Goal: Obtain resource: Obtain resource

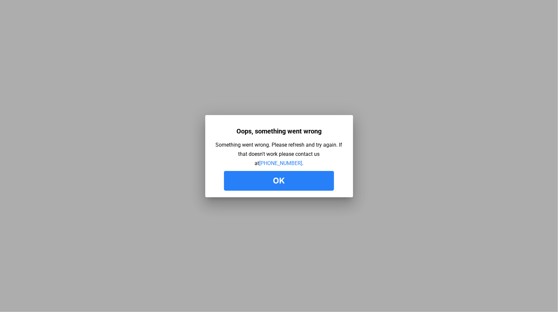
click at [257, 181] on button "Ok" at bounding box center [279, 181] width 110 height 20
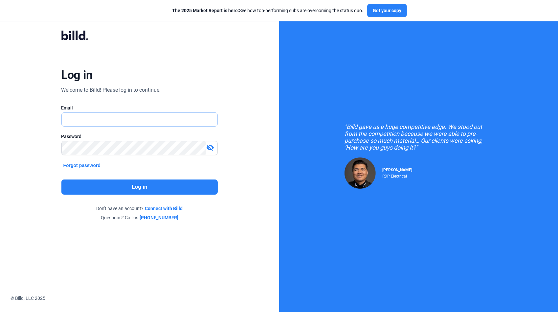
click at [70, 121] on input "text" at bounding box center [140, 119] width 156 height 13
type input "[PERSON_NAME][EMAIL_ADDRESS][DOMAIN_NAME]"
click at [149, 185] on button "Log in" at bounding box center [139, 186] width 157 height 15
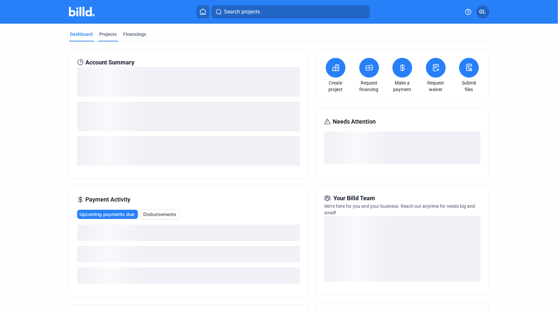
click at [109, 34] on div "Projects" at bounding box center [108, 34] width 17 height 7
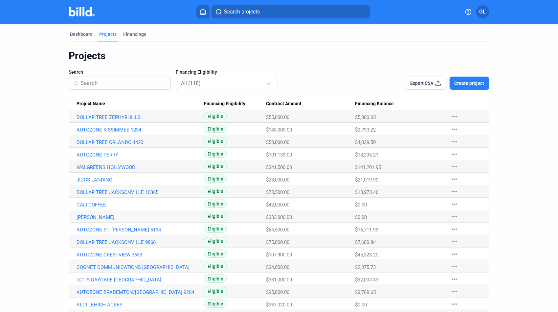
click at [237, 11] on span "Search projects" at bounding box center [242, 12] width 36 height 8
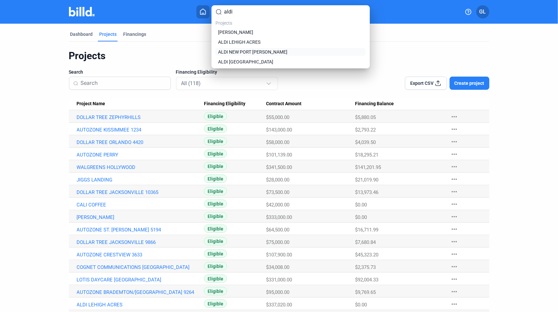
type input "aldi"
click at [242, 53] on span "ALDI NEW PORT [PERSON_NAME]" at bounding box center [252, 52] width 69 height 7
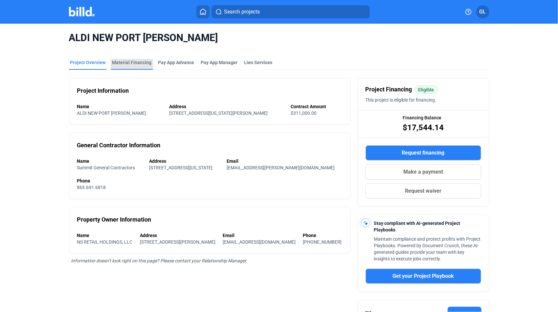
click at [147, 64] on div "Material Financing" at bounding box center [131, 62] width 39 height 7
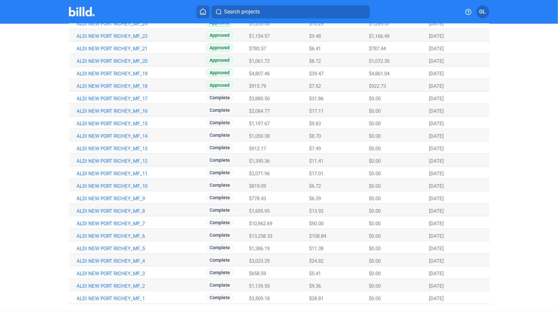
scroll to position [129, 0]
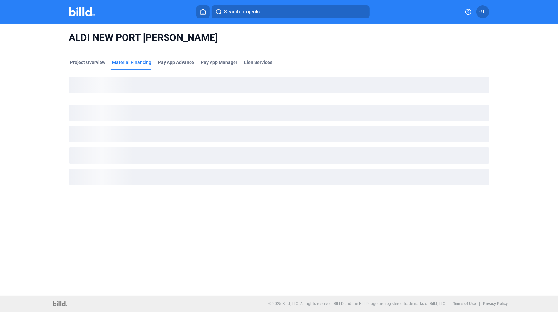
scroll to position [0, 0]
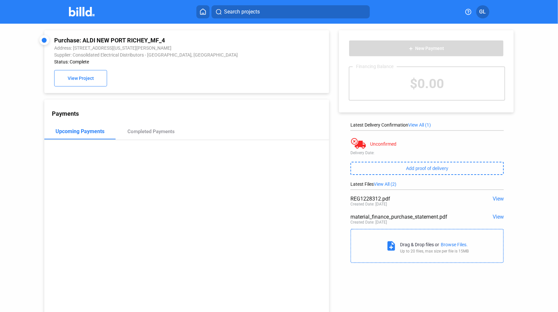
click at [496, 198] on span "View" at bounding box center [498, 198] width 11 height 6
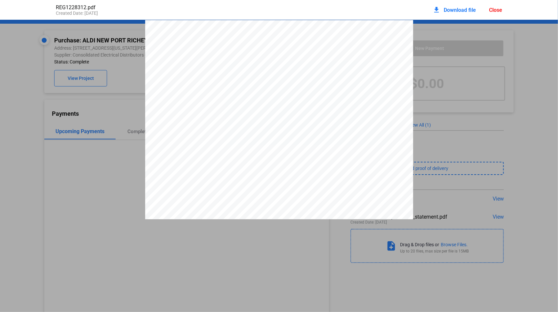
scroll to position [3, 0]
click at [491, 9] on div "Close" at bounding box center [495, 10] width 13 height 6
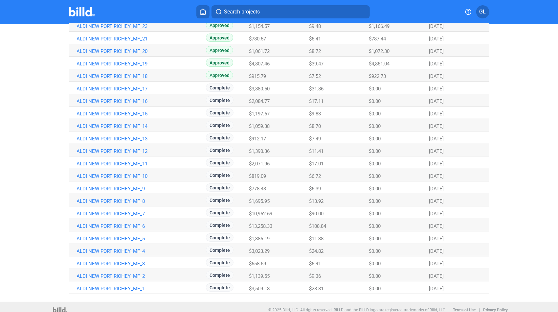
scroll to position [129, 0]
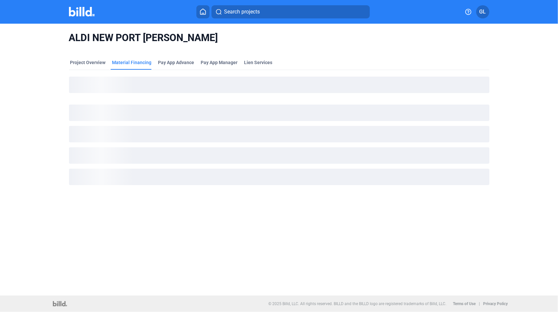
scroll to position [0, 0]
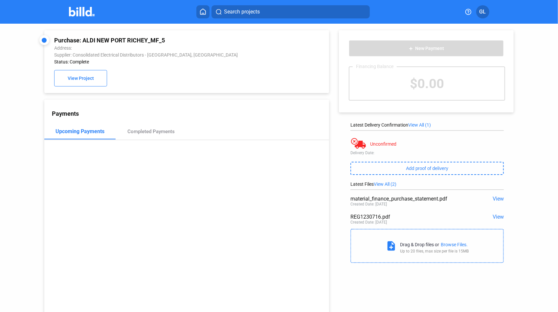
click at [495, 217] on span "View" at bounding box center [498, 217] width 11 height 6
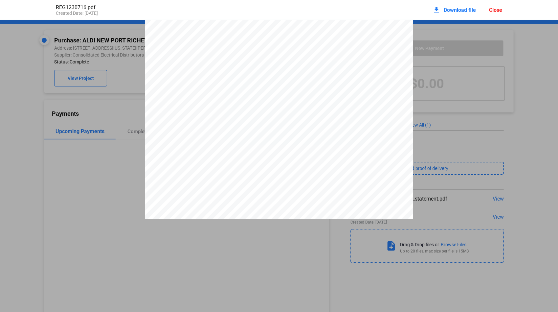
scroll to position [3, 0]
click at [497, 9] on div "Close" at bounding box center [495, 10] width 13 height 6
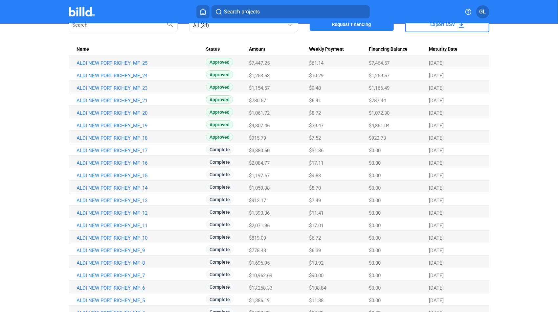
scroll to position [66, 0]
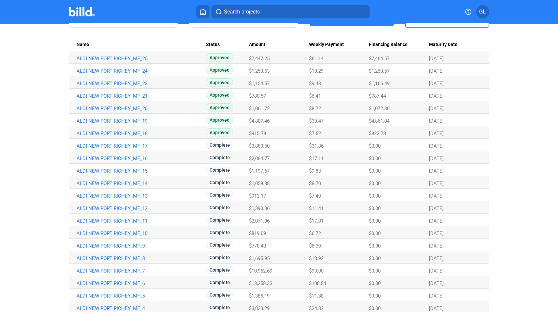
click at [98, 61] on link "ALDI NEW PORT RICHEY_MF_7" at bounding box center [140, 59] width 127 height 6
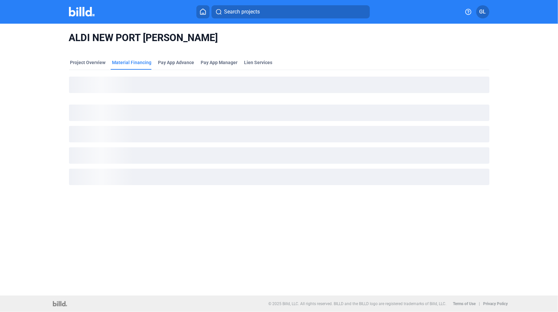
scroll to position [0, 0]
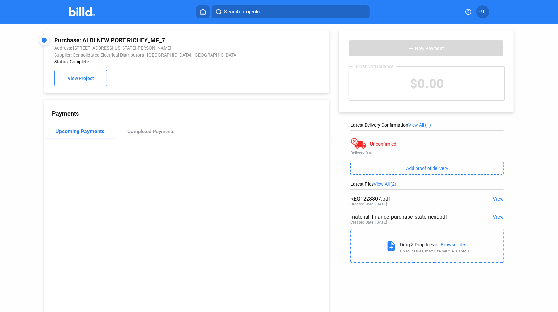
click at [498, 198] on span "View" at bounding box center [498, 198] width 11 height 6
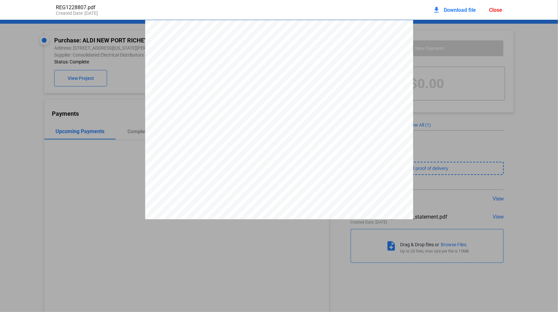
scroll to position [3, 0]
click at [494, 10] on div "Close" at bounding box center [495, 10] width 13 height 6
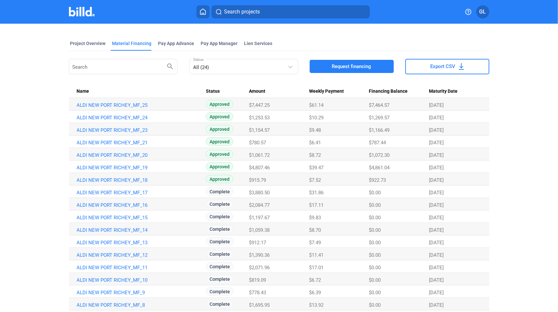
scroll to position [33, 0]
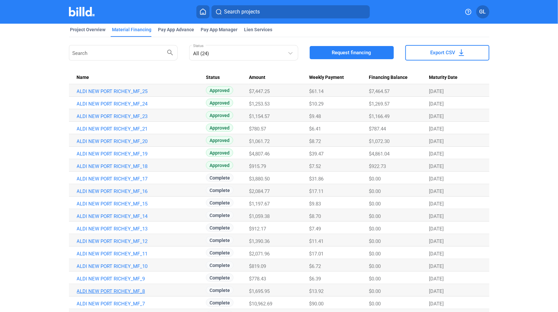
click at [115, 94] on link "ALDI NEW PORT RICHEY_MF_8" at bounding box center [140, 91] width 127 height 6
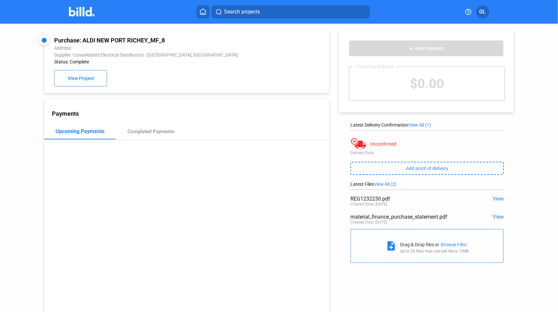
click at [494, 198] on span "View" at bounding box center [498, 198] width 11 height 6
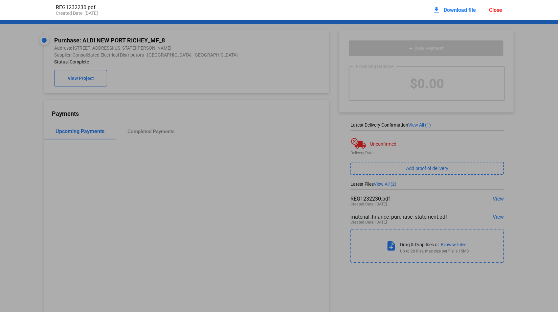
scroll to position [3, 0]
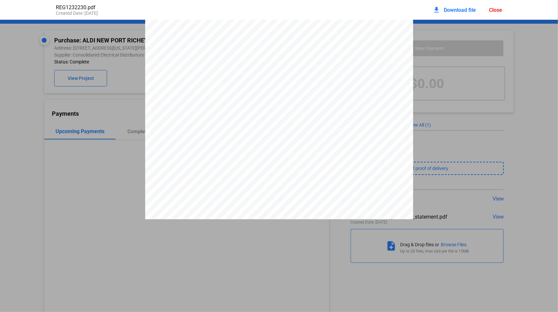
click at [494, 12] on div "Close" at bounding box center [495, 10] width 13 height 6
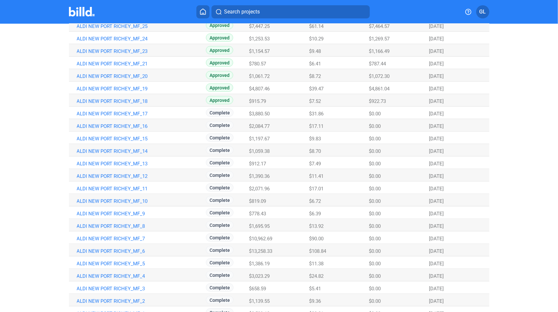
scroll to position [99, 0]
click at [89, 29] on link "ALDI NEW PORT RICHEY_MF_9" at bounding box center [140, 26] width 127 height 6
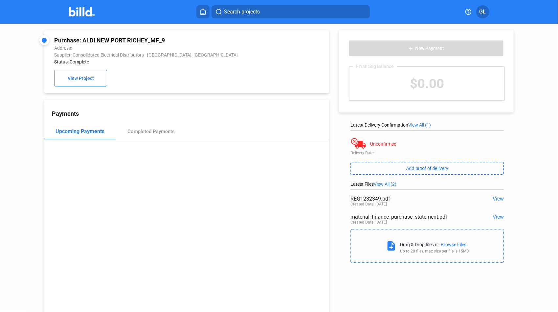
click at [494, 199] on span "View" at bounding box center [498, 198] width 11 height 6
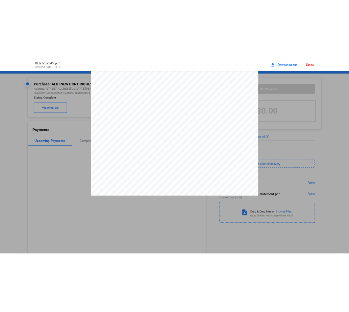
scroll to position [3, 0]
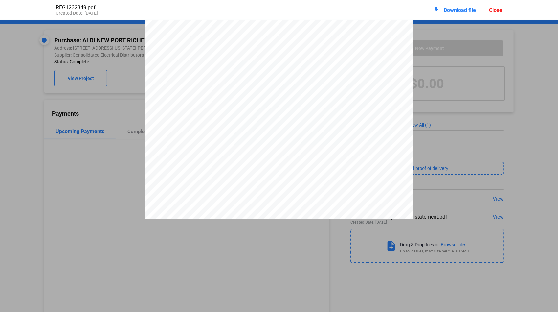
drag, startPoint x: 488, startPoint y: 10, endPoint x: 492, endPoint y: 10, distance: 3.9
click at [489, 10] on div "download Download file Close" at bounding box center [468, 10] width 70 height 14
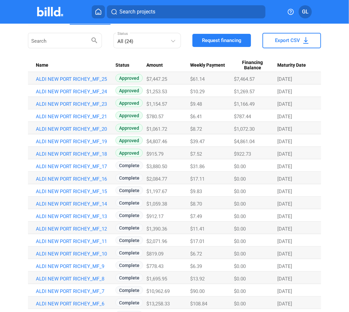
scroll to position [66, 0]
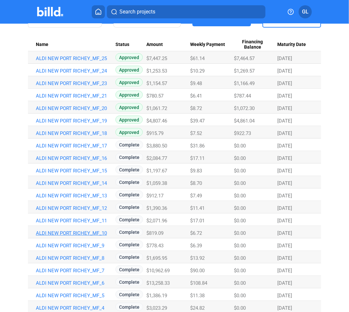
click at [65, 61] on link "ALDI NEW PORT RICHEY_MF_10" at bounding box center [73, 59] width 75 height 6
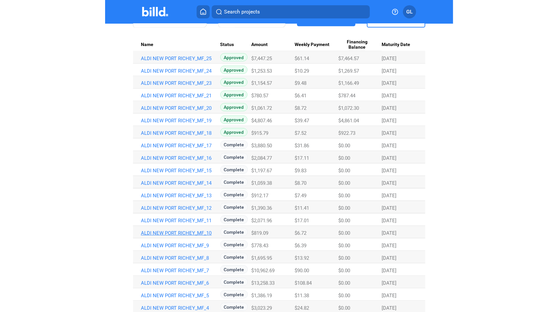
scroll to position [0, 0]
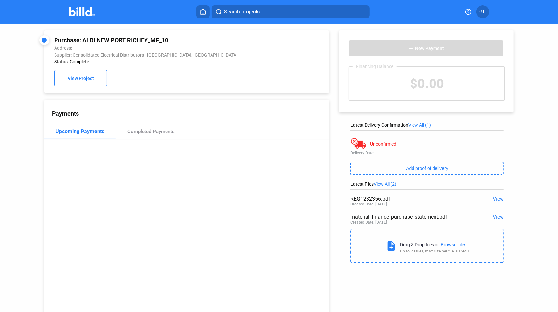
click at [494, 198] on span "View" at bounding box center [498, 198] width 11 height 6
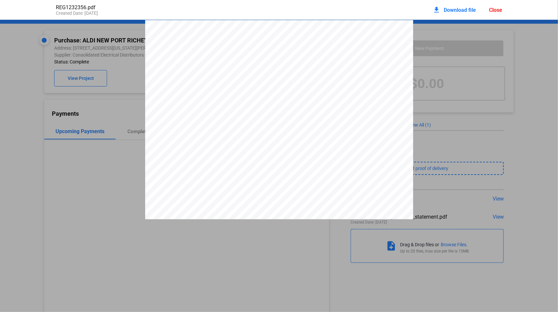
scroll to position [3, 0]
drag, startPoint x: 502, startPoint y: 11, endPoint x: 496, endPoint y: 11, distance: 5.3
click at [500, 11] on div "Close" at bounding box center [495, 10] width 13 height 6
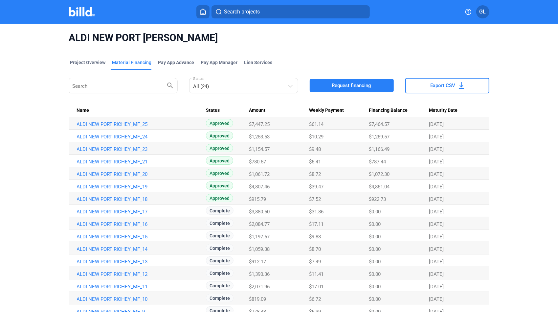
click at [93, 127] on link "ALDI NEW PORT RICHEY_MF_11" at bounding box center [140, 124] width 127 height 6
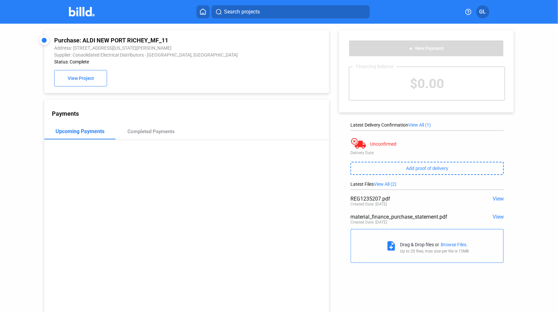
click at [496, 198] on span "View" at bounding box center [498, 198] width 11 height 6
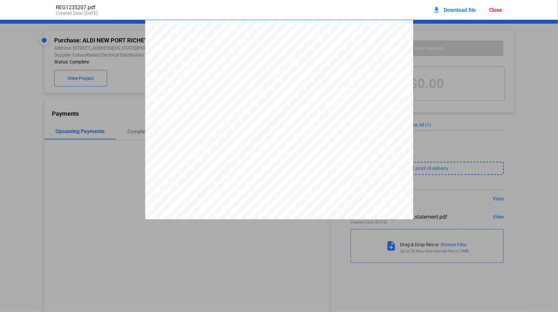
scroll to position [3, 0]
click at [491, 9] on div "Close" at bounding box center [495, 10] width 13 height 6
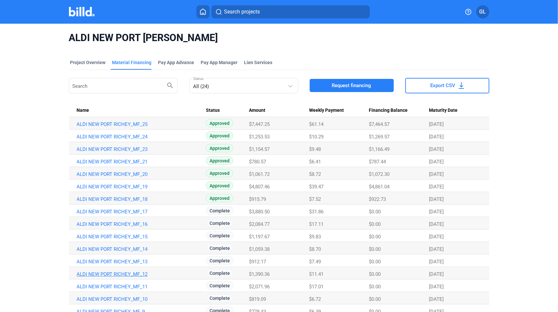
click at [117, 127] on link "ALDI NEW PORT RICHEY_MF_12" at bounding box center [140, 124] width 127 height 6
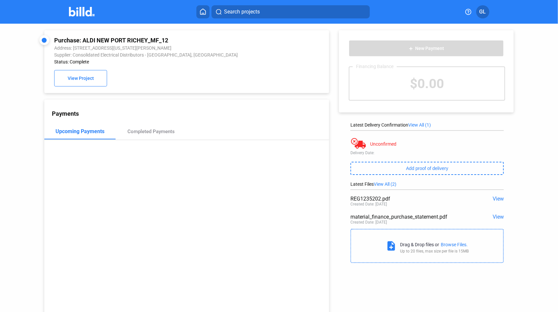
click at [494, 198] on span "View" at bounding box center [498, 198] width 11 height 6
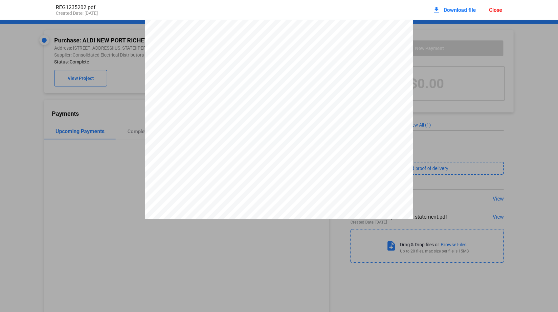
scroll to position [3, 0]
click at [497, 10] on div "Close" at bounding box center [495, 10] width 13 height 6
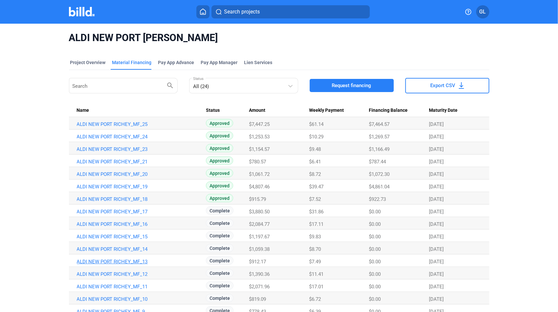
click at [107, 127] on link "ALDI NEW PORT RICHEY_MF_13" at bounding box center [140, 124] width 127 height 6
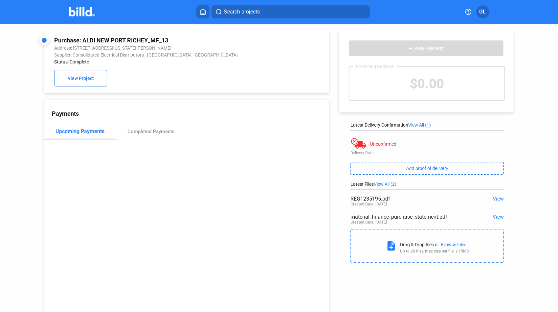
click at [498, 198] on span "View" at bounding box center [498, 198] width 11 height 6
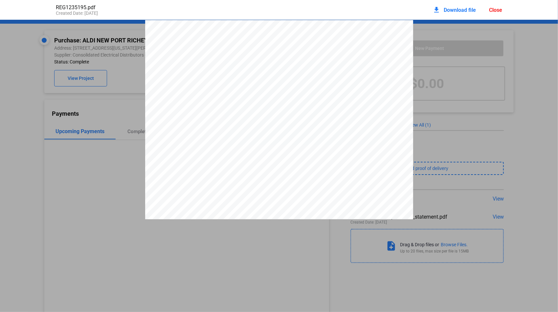
scroll to position [3, 0]
click at [495, 11] on div "Close" at bounding box center [495, 10] width 13 height 6
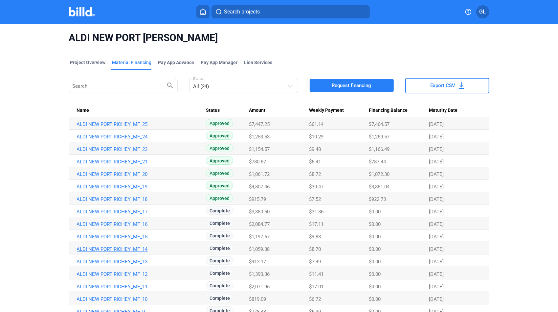
click at [108, 127] on link "ALDI NEW PORT RICHEY_MF_14" at bounding box center [140, 124] width 127 height 6
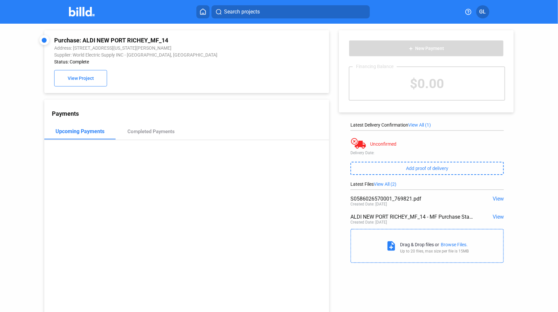
click at [496, 198] on span "View" at bounding box center [498, 198] width 11 height 6
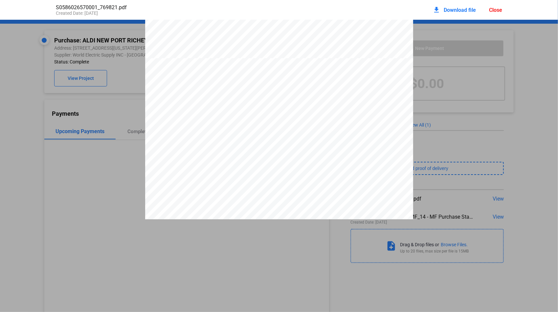
scroll to position [274, 0]
click at [497, 10] on div "Close" at bounding box center [495, 10] width 13 height 6
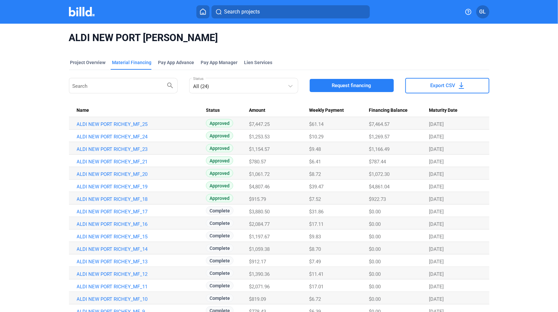
click at [108, 127] on link "ALDI NEW PORT RICHEY_MF_17" at bounding box center [140, 124] width 127 height 6
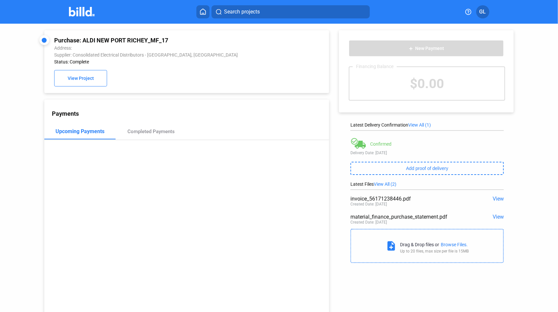
click at [497, 198] on span "View" at bounding box center [498, 198] width 11 height 6
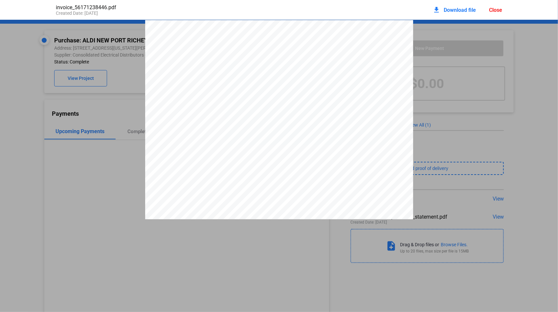
click at [493, 8] on div "Close" at bounding box center [495, 10] width 13 height 6
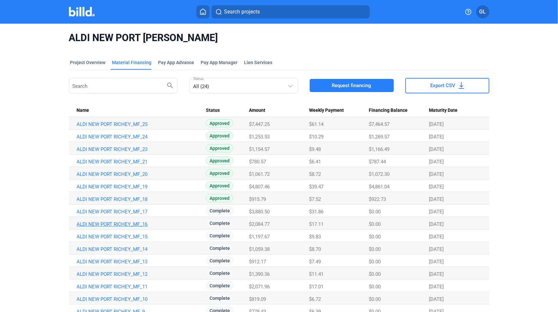
click at [110, 127] on link "ALDI NEW PORT RICHEY_MF_16" at bounding box center [140, 124] width 127 height 6
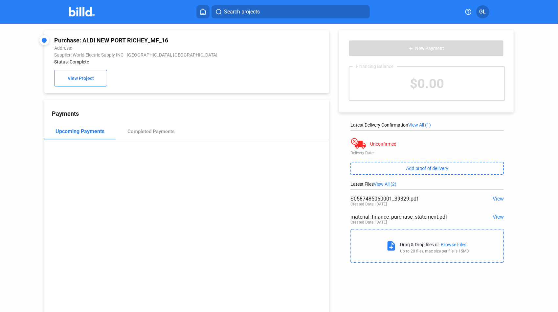
click at [496, 197] on span "View" at bounding box center [498, 198] width 11 height 6
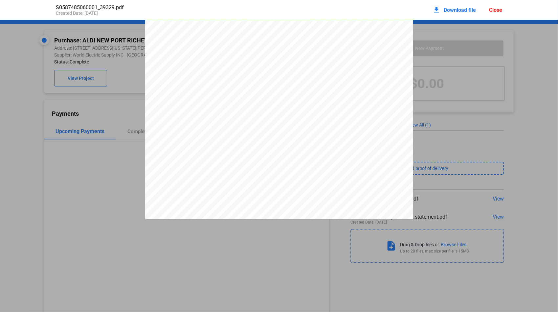
scroll to position [3, 0]
click at [492, 11] on div "Close" at bounding box center [495, 10] width 13 height 6
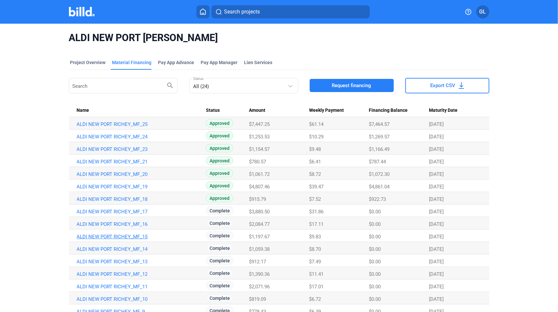
click at [122, 127] on link "ALDI NEW PORT RICHEY_MF_15" at bounding box center [140, 124] width 127 height 6
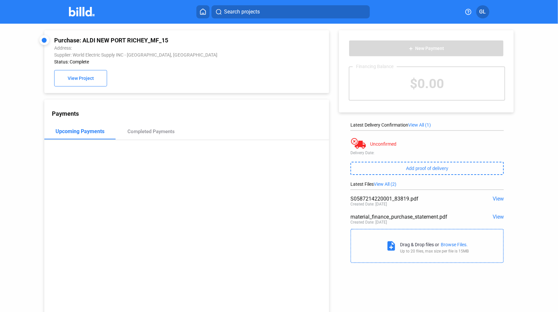
click at [496, 200] on span "View" at bounding box center [498, 198] width 11 height 6
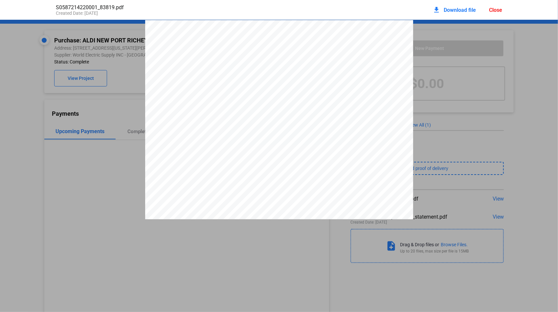
scroll to position [3, 0]
